Goal: Information Seeking & Learning: Understand process/instructions

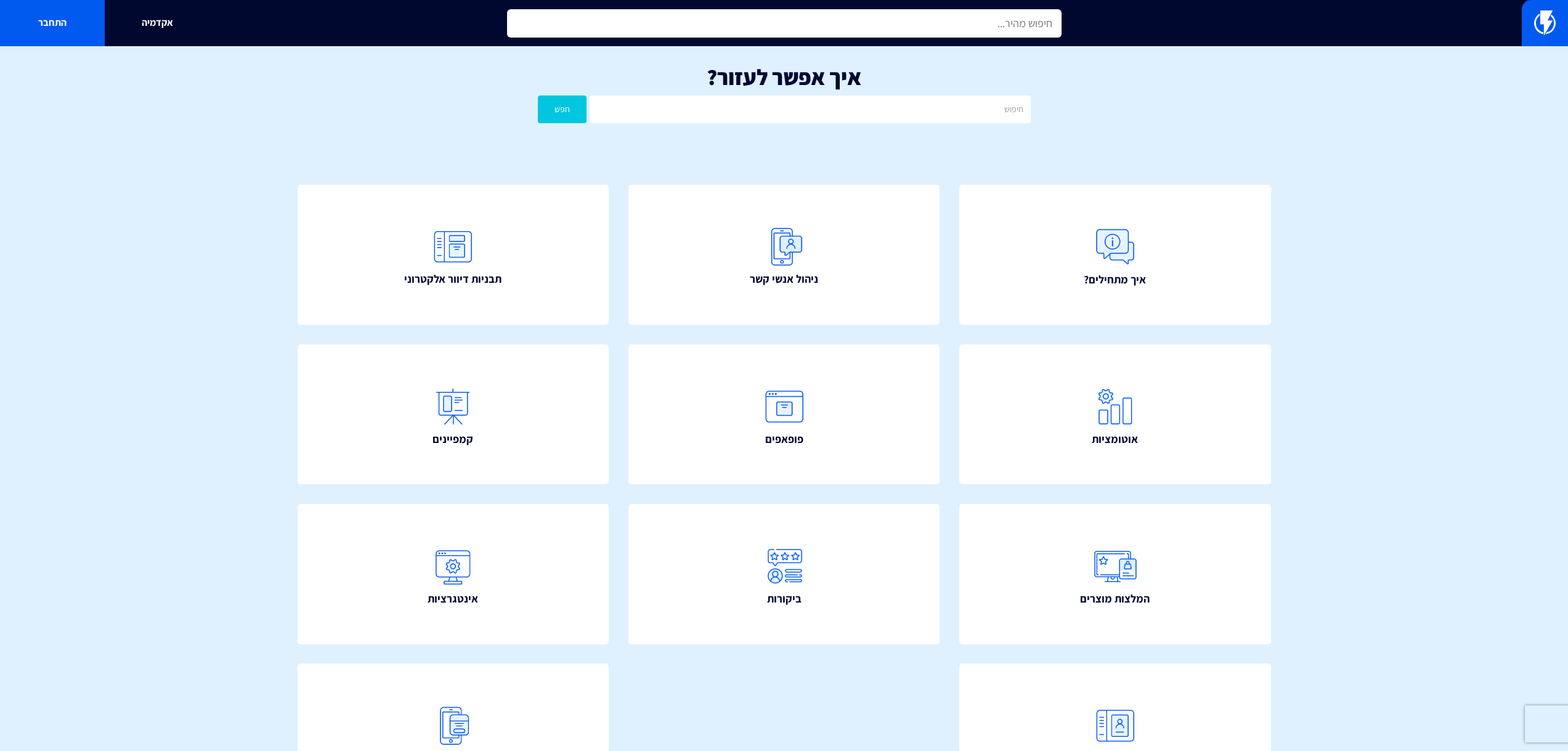
click at [776, 14] on input "text" at bounding box center [784, 23] width 554 height 28
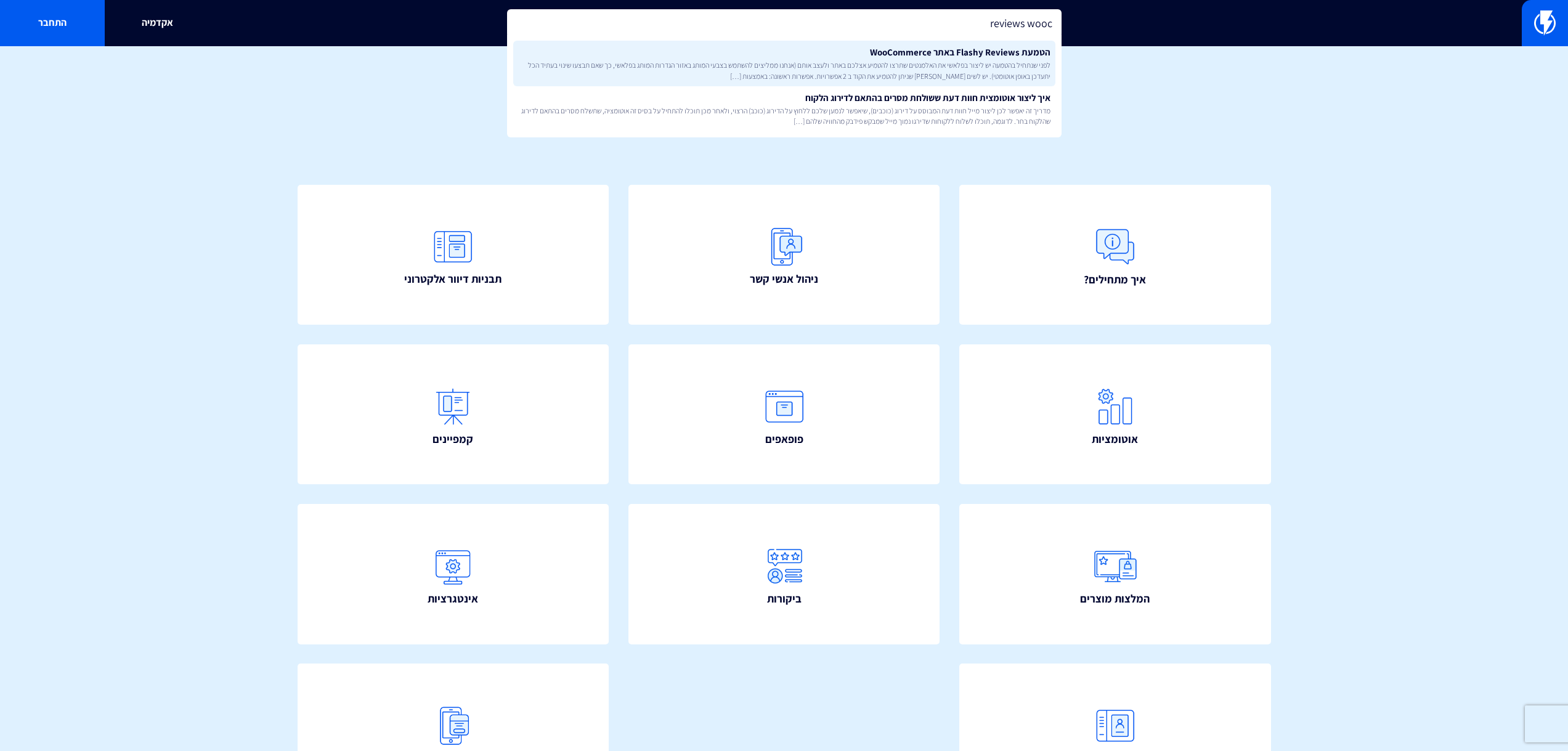
type input "reviews wooc"
click at [818, 61] on span "לפני שנתחיל בהטמעה יש ליצור בפלאשי את האלמנטים שתרצו להטמיע אצלכם באתר ולעצב או…" at bounding box center [784, 70] width 532 height 20
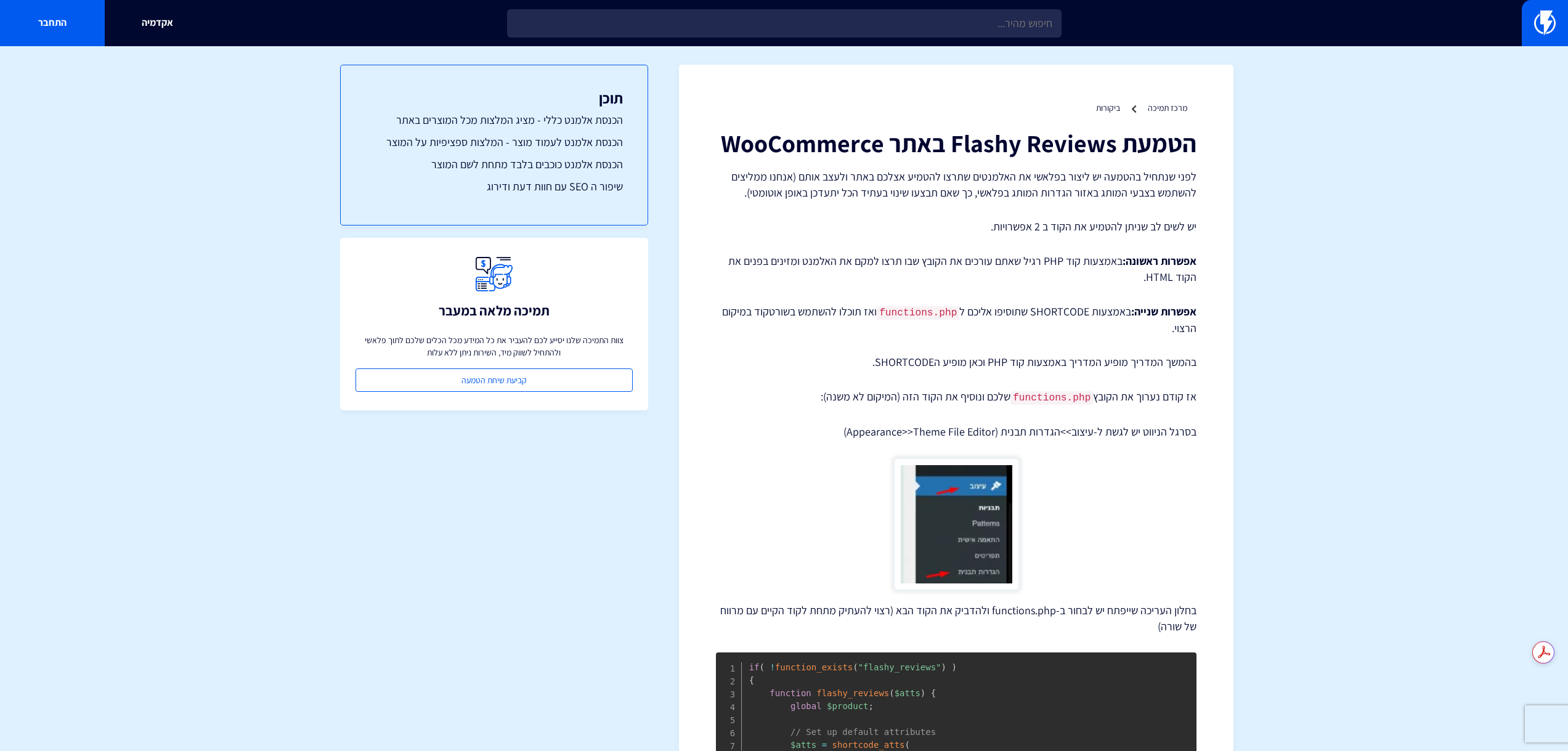
drag, startPoint x: 1158, startPoint y: 134, endPoint x: 1052, endPoint y: 71, distance: 123.3
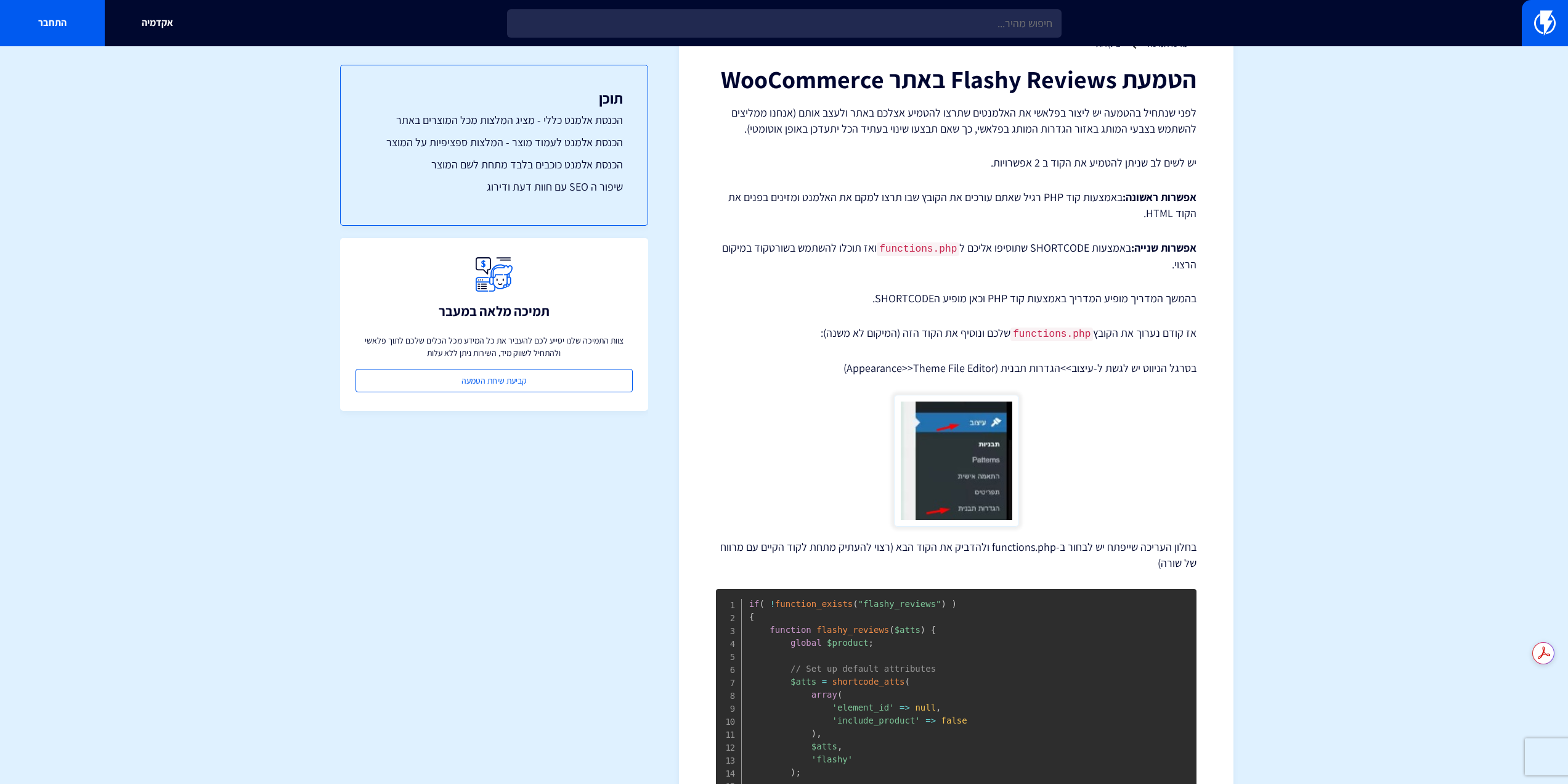
scroll to position [123, 0]
